Goal: Navigation & Orientation: Go to known website

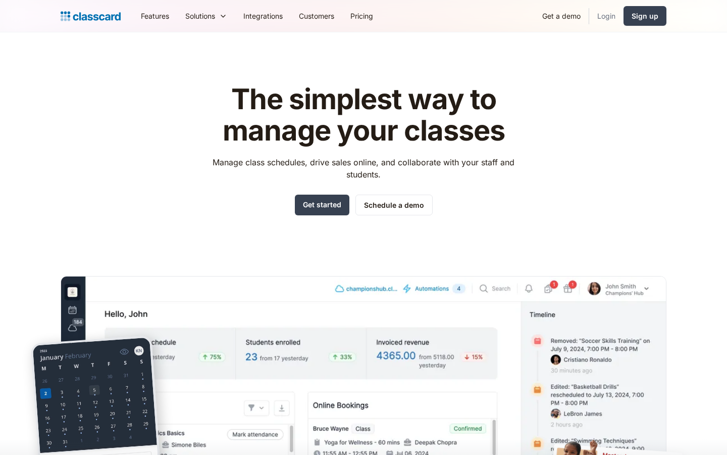
click at [610, 20] on link "Login" at bounding box center [606, 16] width 34 height 23
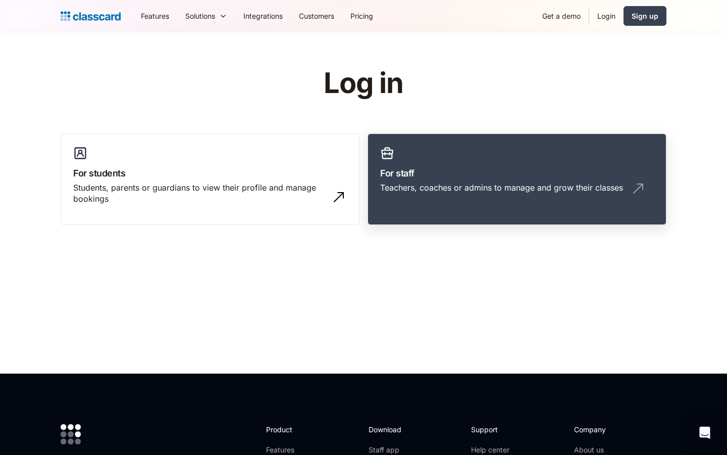
click at [422, 185] on div "Teachers, coaches or admins to manage and grow their classes" at bounding box center [501, 187] width 243 height 11
